Goal: Navigation & Orientation: Understand site structure

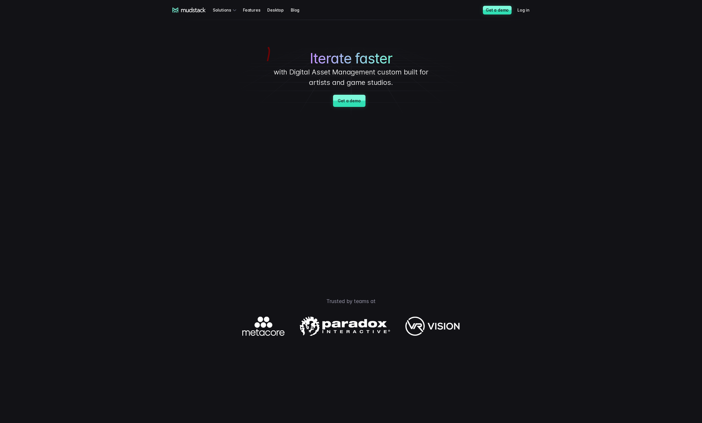
drag, startPoint x: 267, startPoint y: 65, endPoint x: 245, endPoint y: 47, distance: 28.2
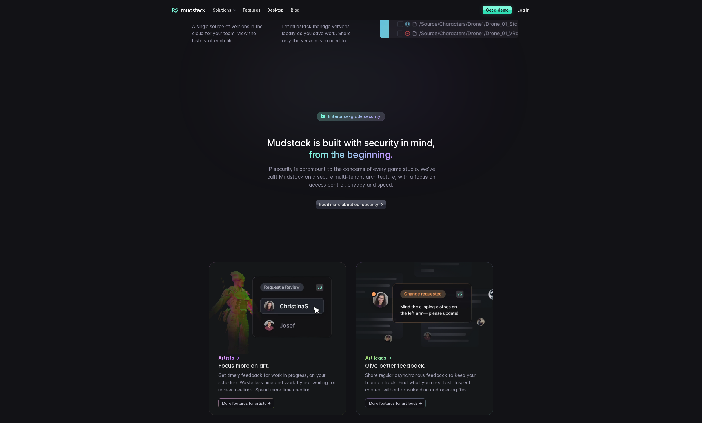
scroll to position [1278, 0]
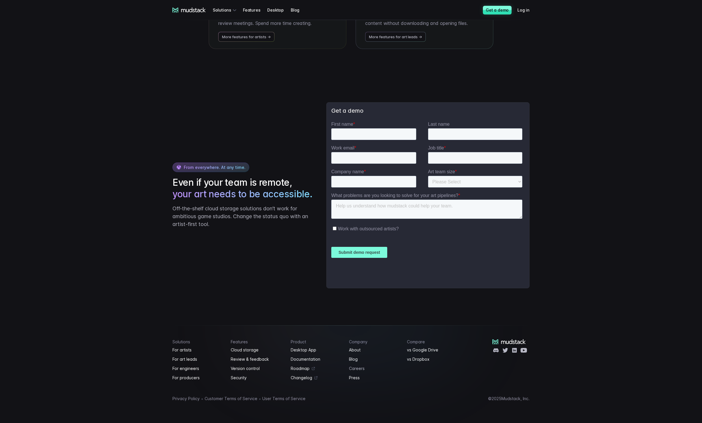
click at [353, 369] on link "Careers" at bounding box center [374, 368] width 51 height 7
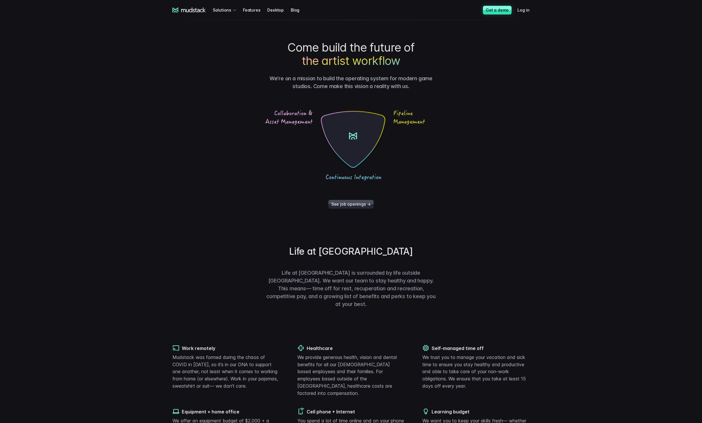
click at [344, 210] on main "Come build the future of the artist workflow We’re on a mission to build the op…" at bounding box center [351, 306] width 406 height 531
click at [343, 205] on link "See job openings →" at bounding box center [350, 204] width 45 height 9
click at [195, 10] on icon at bounding box center [193, 10] width 25 height 5
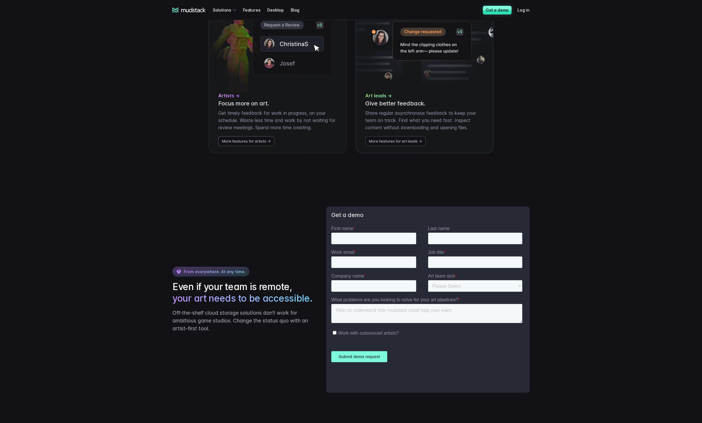
scroll to position [1278, 0]
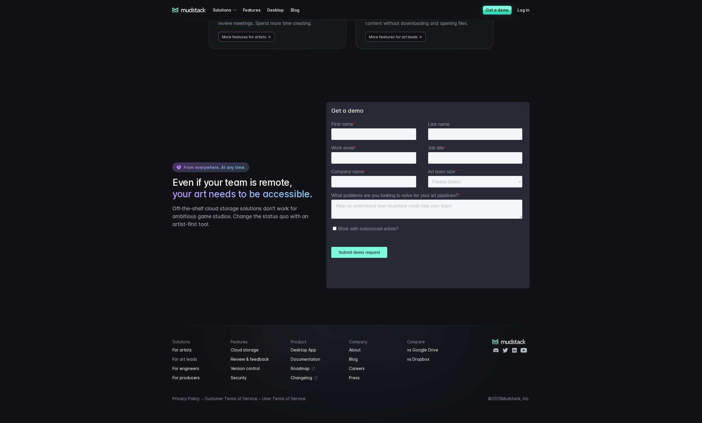
click at [186, 357] on link "For art leads" at bounding box center [197, 359] width 51 height 7
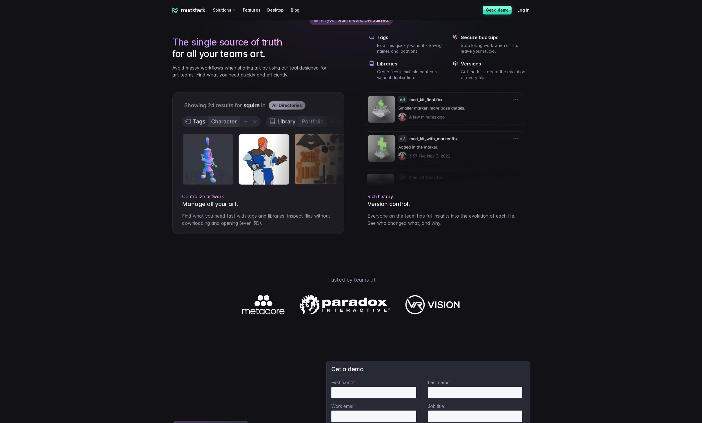
scroll to position [733, 0]
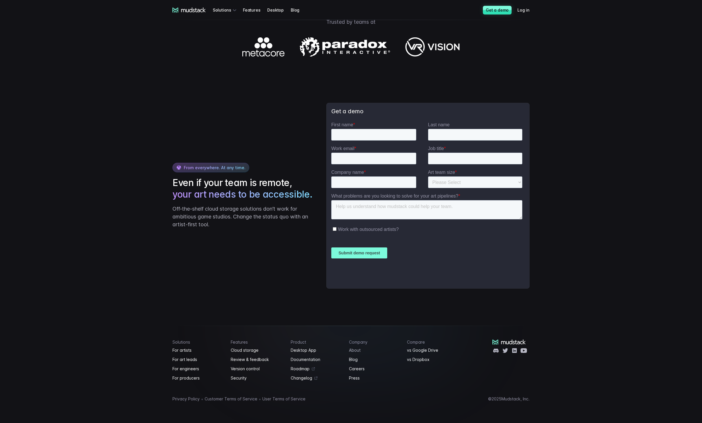
click at [352, 350] on link "About" at bounding box center [374, 350] width 51 height 7
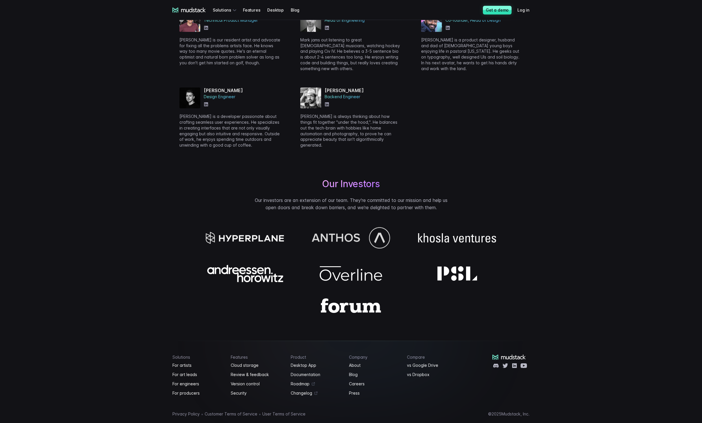
scroll to position [344, 0]
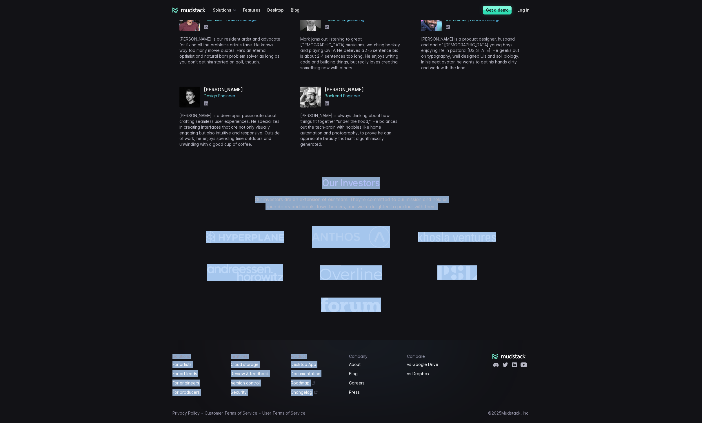
drag, startPoint x: 372, startPoint y: 326, endPoint x: 292, endPoint y: 158, distance: 186.1
click at [292, 158] on div "mudstack logo Solutions Features Desktop Blog Get a demo Log in mudstack logo S…" at bounding box center [351, 46] width 702 height 781
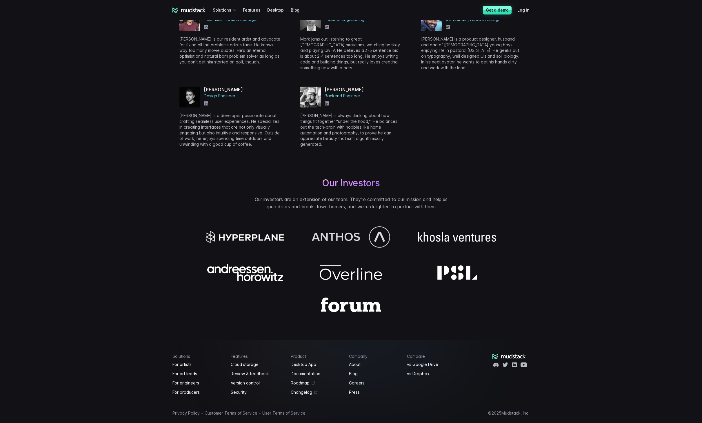
click at [292, 158] on div "Helping digital art teams work better, together . We strive to empower digital …" at bounding box center [351, 10] width 371 height 606
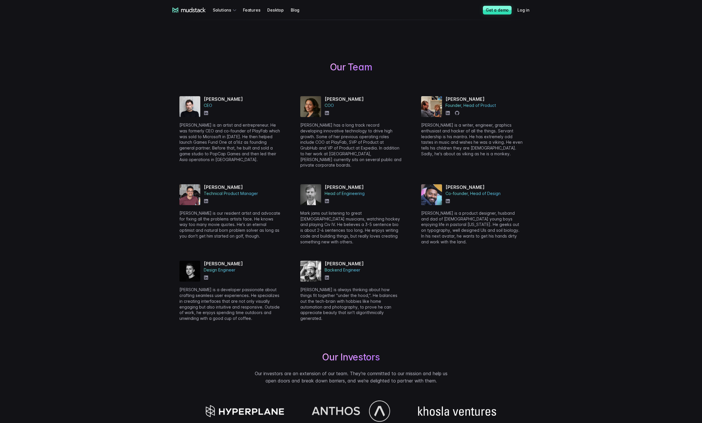
scroll to position [167, 0]
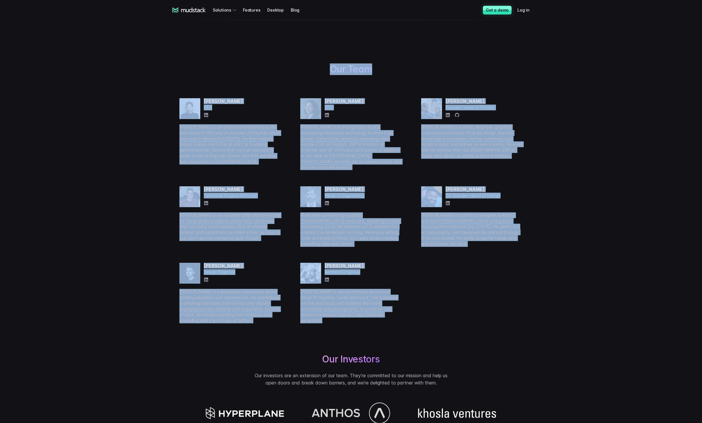
drag, startPoint x: 276, startPoint y: 331, endPoint x: 161, endPoint y: 48, distance: 305.1
click at [161, 48] on main "Helping digital art teams work better, together . We strive to empower digital …" at bounding box center [351, 186] width 406 height 606
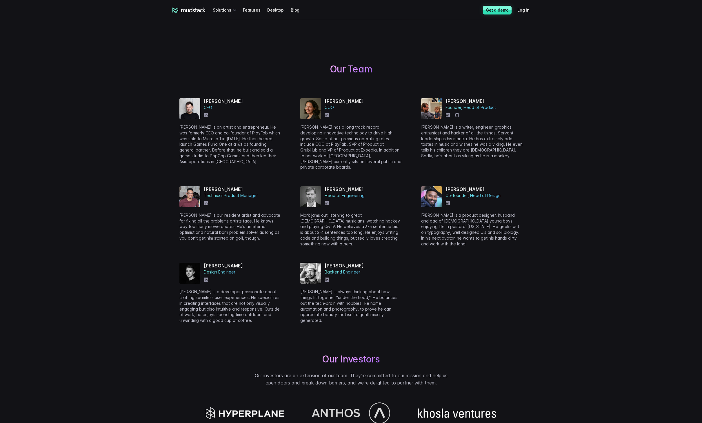
click at [161, 48] on main "Helping digital art teams work better, together . We strive to empower digital …" at bounding box center [351, 186] width 406 height 606
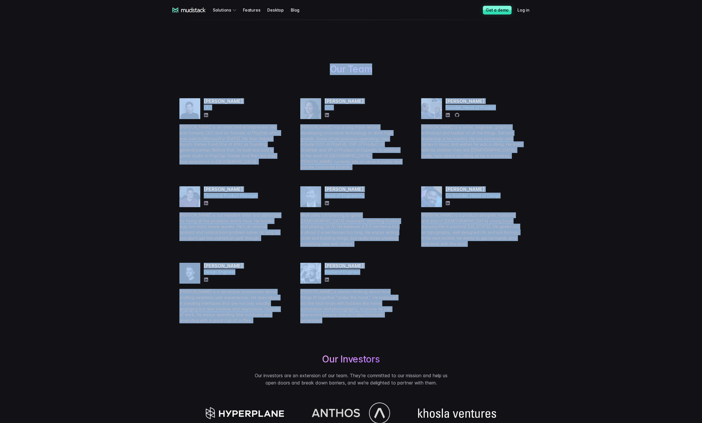
drag, startPoint x: 153, startPoint y: 108, endPoint x: 178, endPoint y: 328, distance: 221.4
click at [179, 330] on main "Helping digital art teams work better, together . We strive to empower digital …" at bounding box center [351, 186] width 406 height 606
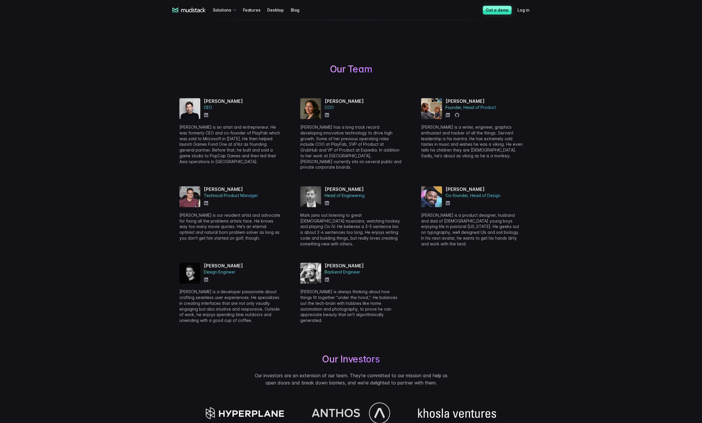
click at [178, 328] on div "Helping digital art teams work better, together . We strive to empower digital …" at bounding box center [351, 186] width 371 height 606
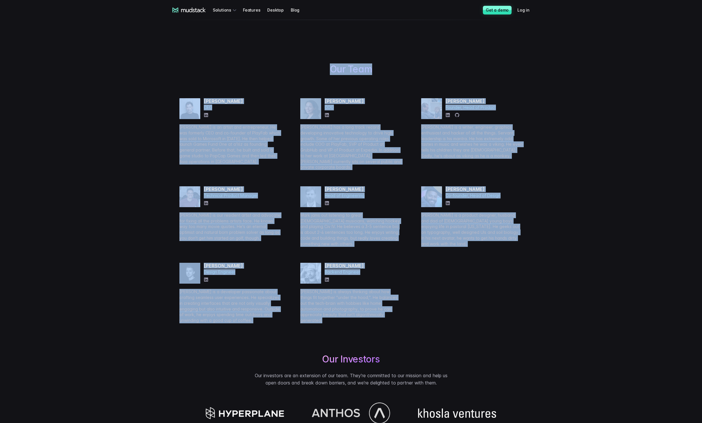
drag, startPoint x: 178, startPoint y: 328, endPoint x: 173, endPoint y: 68, distance: 260.4
click at [173, 68] on div "Helping digital art teams work better, together . We strive to empower digital …" at bounding box center [351, 186] width 371 height 606
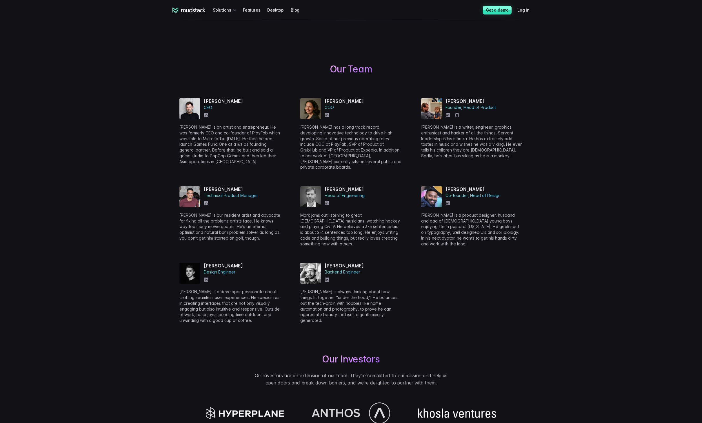
click at [173, 68] on div "Helping digital art teams work better, together . We strive to empower digital …" at bounding box center [351, 186] width 371 height 606
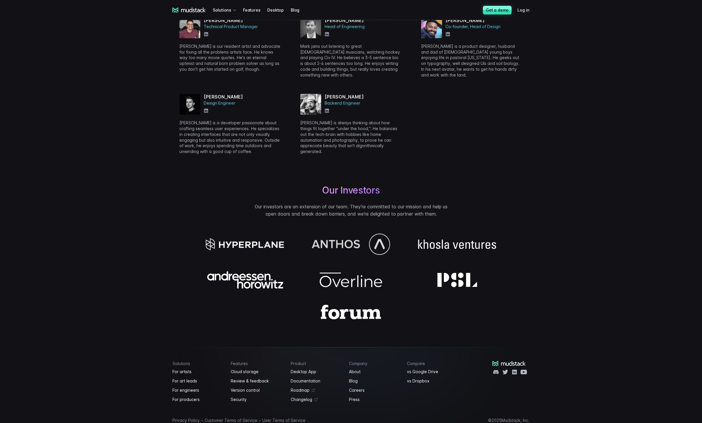
scroll to position [346, 0]
